Goal: Transaction & Acquisition: Book appointment/travel/reservation

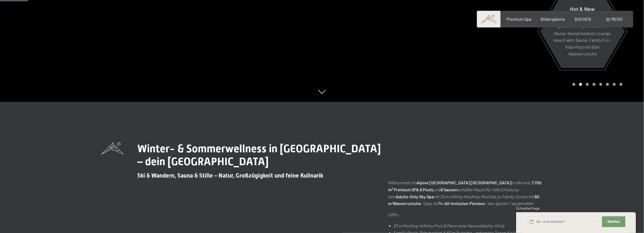
scroll to position [161, 0]
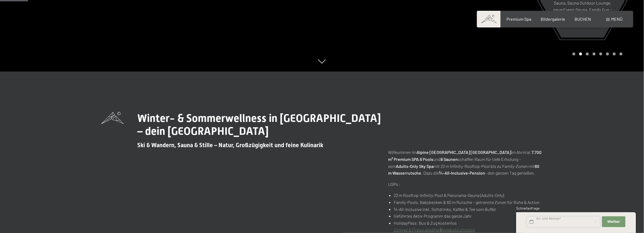
click at [547, 223] on input "text" at bounding box center [563, 221] width 73 height 11
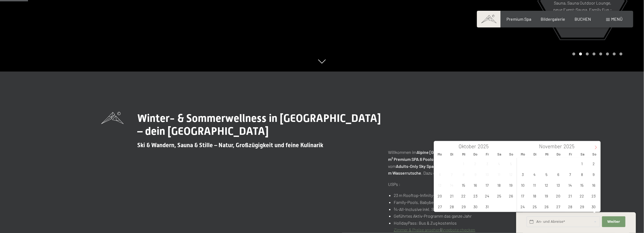
click at [596, 148] on icon at bounding box center [596, 148] width 4 height 4
type input "2026"
click at [596, 148] on icon at bounding box center [596, 148] width 4 height 4
type input "2026"
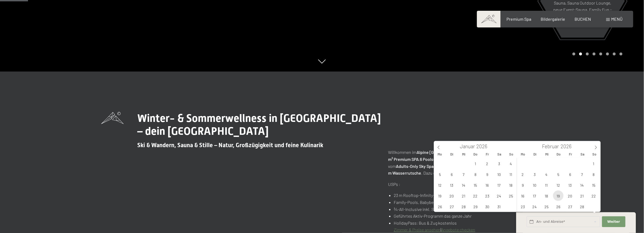
click at [558, 195] on span "19" at bounding box center [558, 196] width 10 height 10
click at [594, 196] on span "22" at bounding box center [594, 196] width 10 height 10
type input "Do. [DATE] - So. [DATE]"
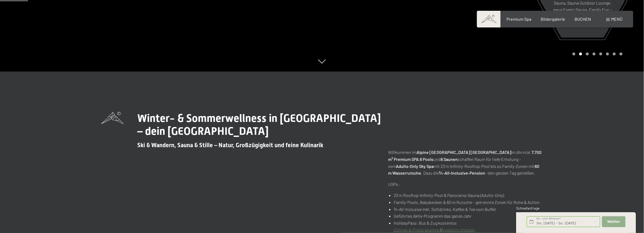
click at [614, 224] on span "Weiter" at bounding box center [613, 221] width 13 height 5
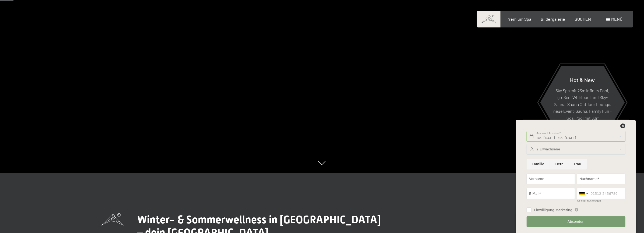
scroll to position [81, 0]
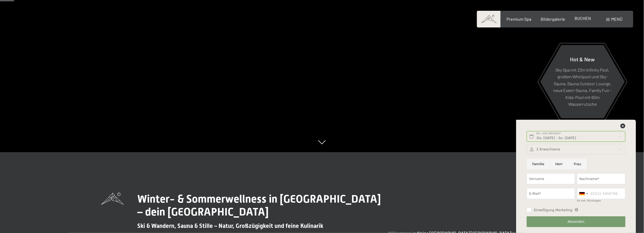
click at [577, 19] on span "BUCHEN" at bounding box center [583, 18] width 16 height 5
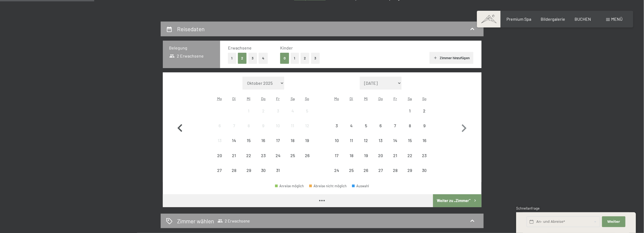
scroll to position [108, 0]
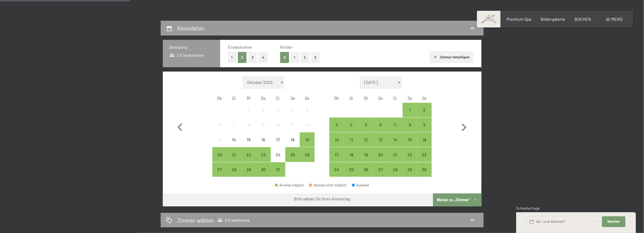
click at [281, 82] on select "Oktober 2025 November 2025 Dezember 2025 Januar 2026 Februar 2026 März 2026 Apr…" at bounding box center [263, 82] width 42 height 13
select select "2026-02-01"
select select "2026-03-01"
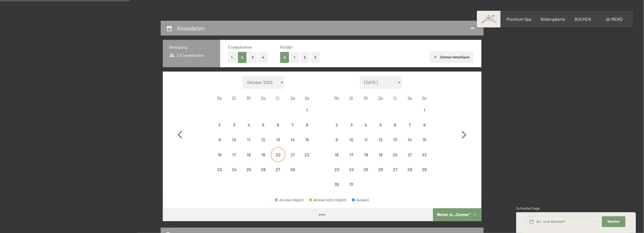
select select "2026-02-01"
select select "2026-03-01"
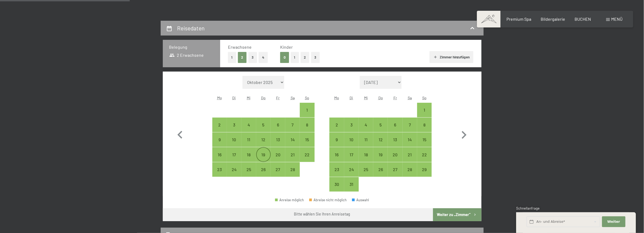
click at [260, 152] on div "19" at bounding box center [263, 154] width 13 height 13
select select "2026-02-01"
select select "2026-03-01"
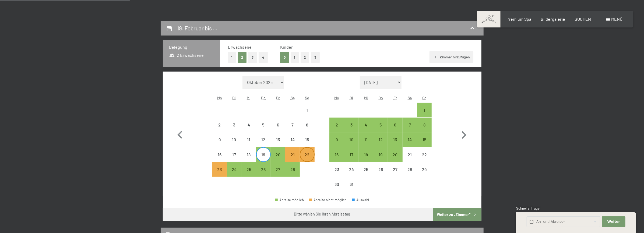
click at [312, 156] on div "22" at bounding box center [306, 159] width 13 height 13
select select "2026-02-01"
select select "2026-03-01"
